Goal: Use online tool/utility: Utilize a website feature to perform a specific function

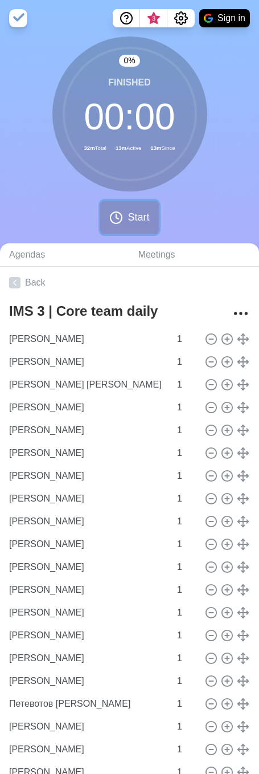
click at [127, 213] on button "Start" at bounding box center [129, 218] width 58 height 34
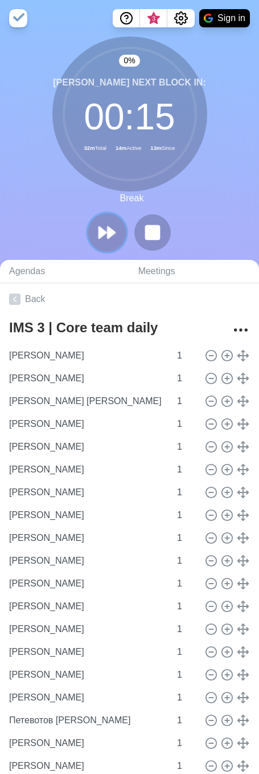
click at [109, 243] on button at bounding box center [107, 232] width 38 height 38
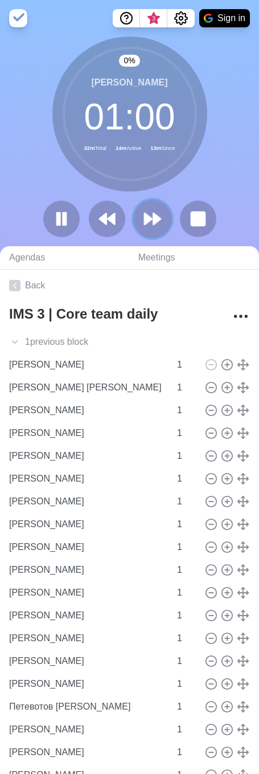
click at [137, 223] on button at bounding box center [152, 218] width 38 height 38
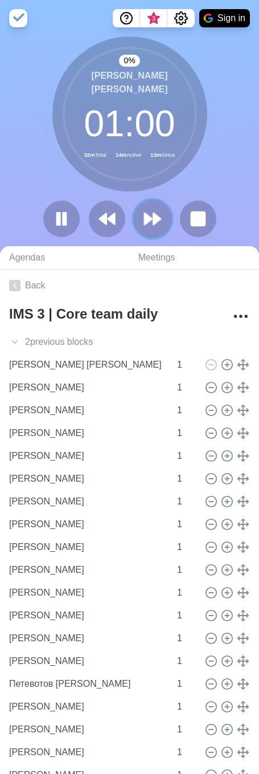
click at [149, 222] on icon at bounding box center [152, 218] width 19 height 19
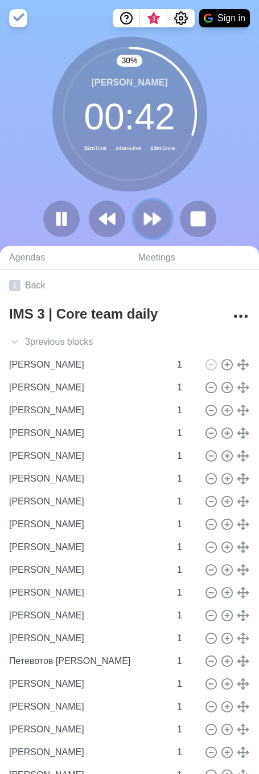
click at [141, 214] on button at bounding box center [152, 218] width 38 height 38
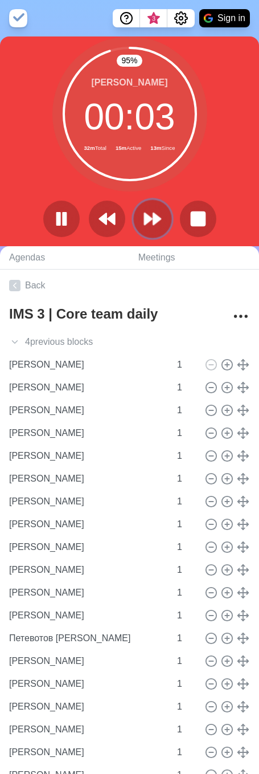
click at [145, 214] on polygon at bounding box center [148, 218] width 7 height 11
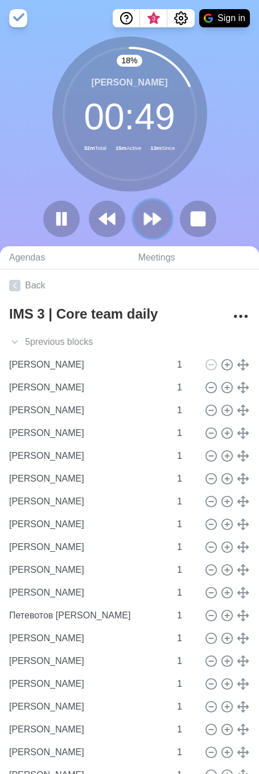
click at [155, 215] on polygon at bounding box center [156, 218] width 7 height 11
click at [158, 224] on icon at bounding box center [152, 218] width 19 height 19
click at [148, 214] on icon at bounding box center [152, 218] width 19 height 19
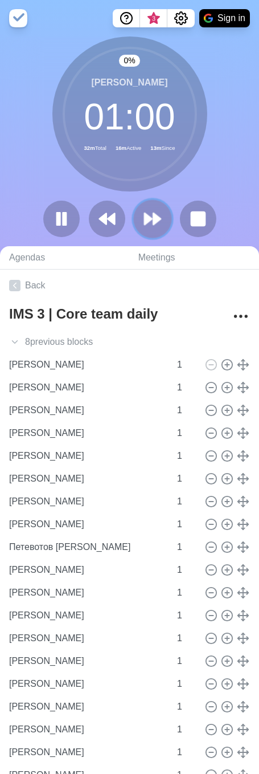
click at [148, 215] on icon at bounding box center [152, 218] width 19 height 19
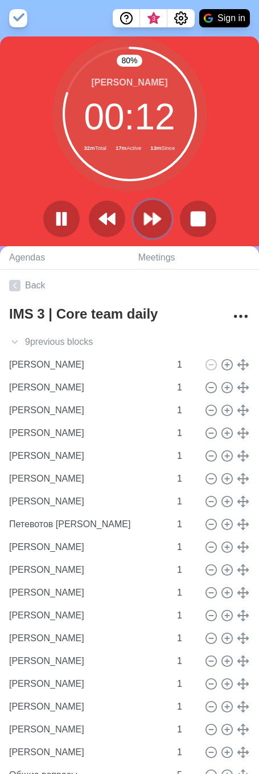
click at [157, 210] on icon at bounding box center [152, 218] width 19 height 19
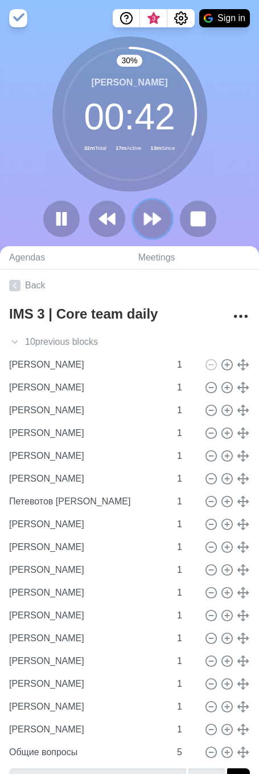
click at [147, 224] on icon at bounding box center [152, 218] width 19 height 19
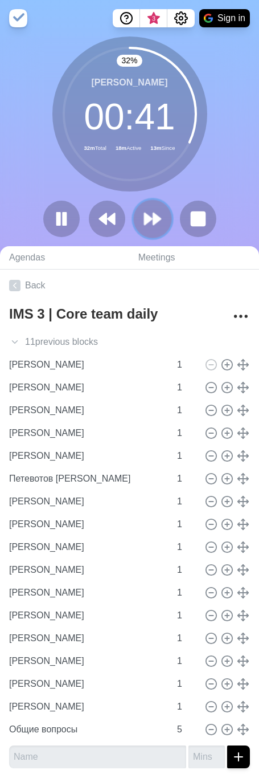
click at [160, 232] on button at bounding box center [152, 218] width 38 height 38
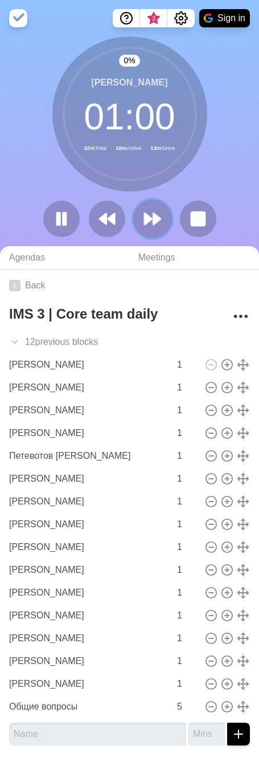
click at [160, 232] on button at bounding box center [152, 218] width 38 height 38
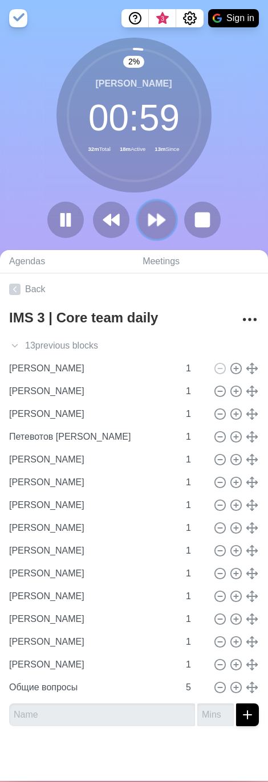
click at [159, 229] on icon at bounding box center [156, 219] width 19 height 19
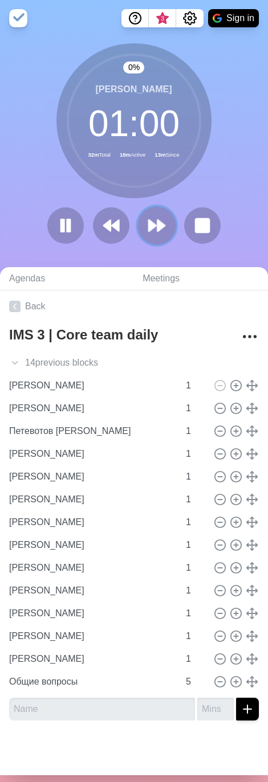
click at [159, 229] on icon at bounding box center [156, 225] width 19 height 19
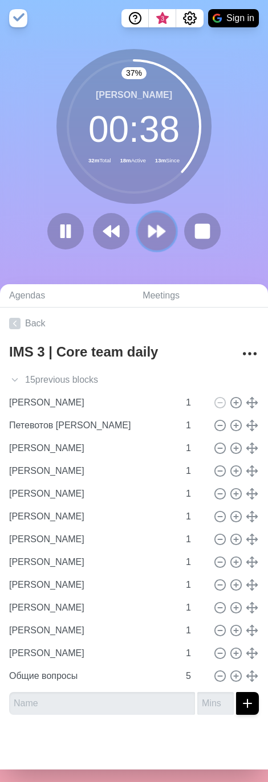
click at [147, 240] on icon at bounding box center [156, 231] width 19 height 19
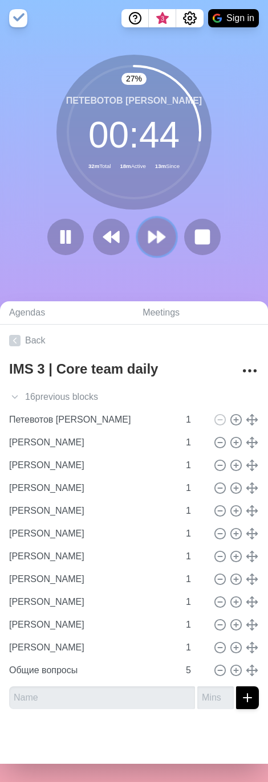
click at [157, 243] on polygon at bounding box center [160, 236] width 7 height 11
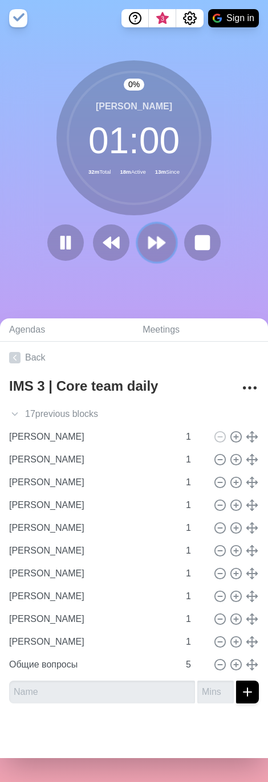
click at [157, 243] on polygon at bounding box center [160, 242] width 7 height 11
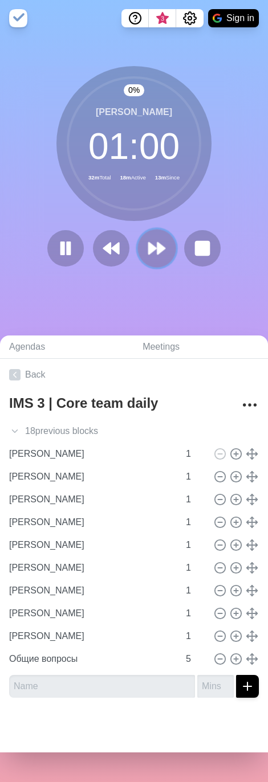
click at [157, 243] on polygon at bounding box center [160, 248] width 7 height 11
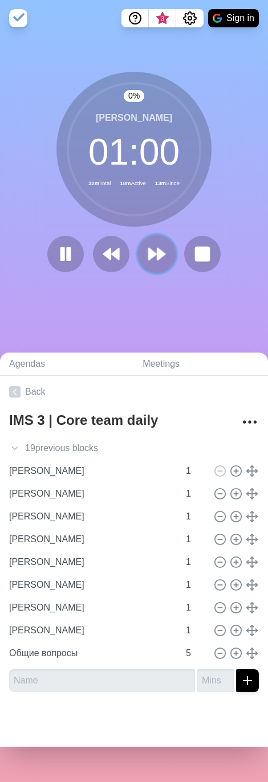
click at [153, 243] on button at bounding box center [156, 254] width 38 height 38
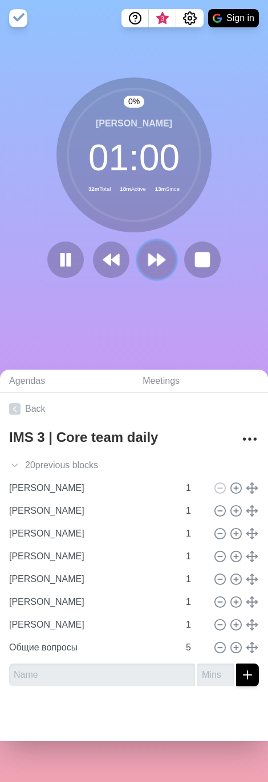
click at [153, 243] on button at bounding box center [156, 260] width 38 height 38
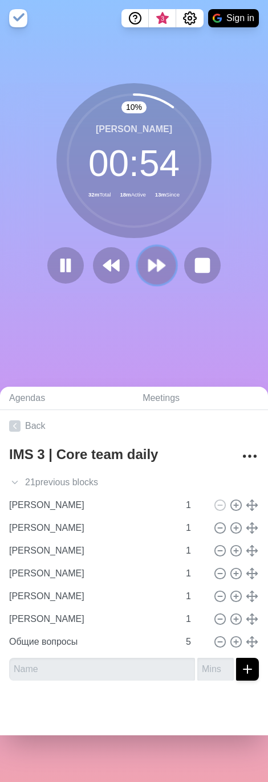
click at [158, 260] on icon at bounding box center [156, 265] width 19 height 19
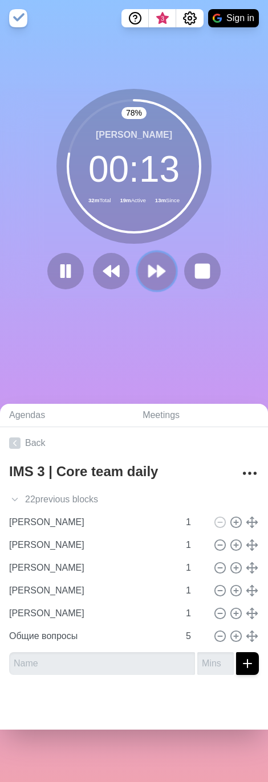
click at [160, 262] on button at bounding box center [156, 271] width 38 height 38
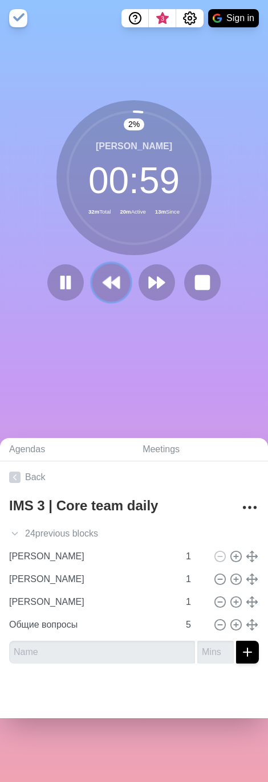
click at [113, 274] on icon at bounding box center [110, 282] width 19 height 19
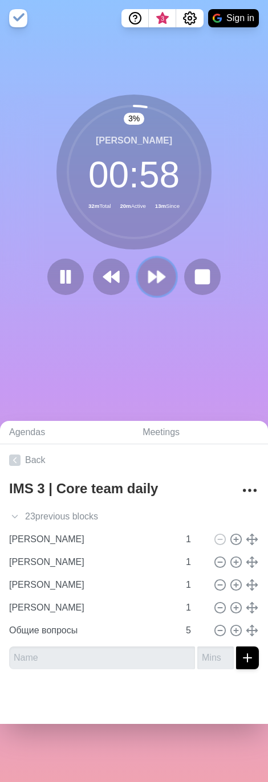
click at [140, 275] on button at bounding box center [156, 277] width 38 height 38
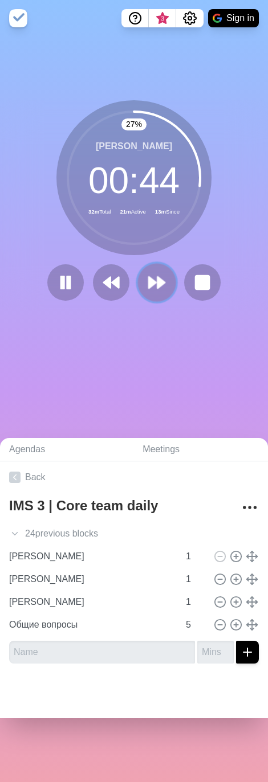
click at [158, 295] on button at bounding box center [156, 283] width 38 height 38
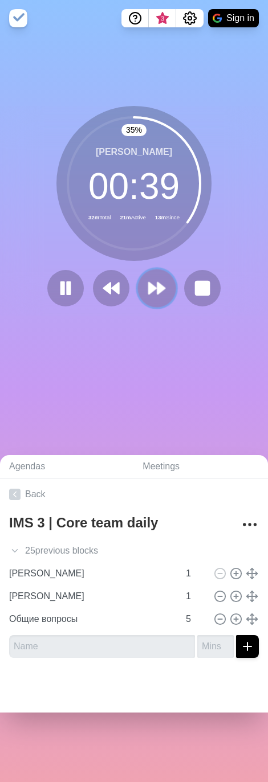
click at [158, 281] on icon at bounding box center [156, 288] width 19 height 19
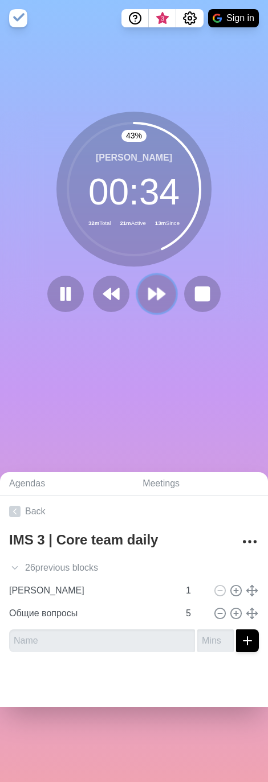
click at [141, 295] on button at bounding box center [156, 294] width 38 height 38
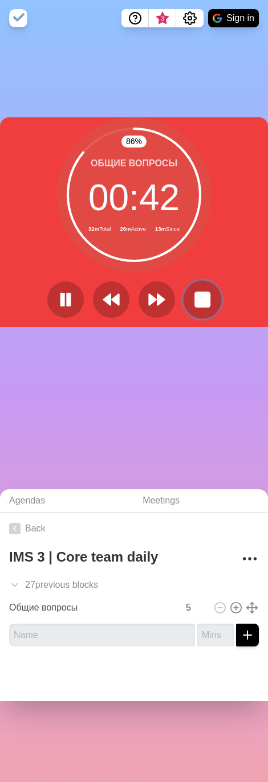
click at [207, 303] on icon at bounding box center [202, 299] width 19 height 19
